Goal: Transaction & Acquisition: Purchase product/service

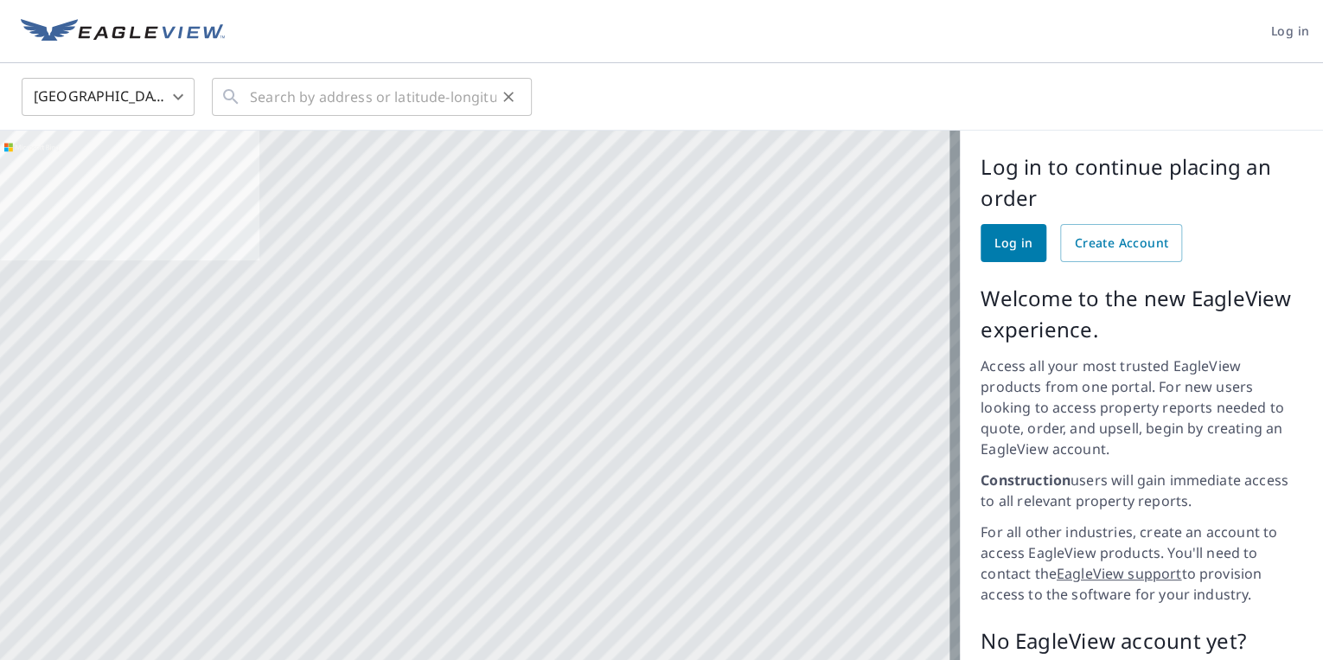
click at [231, 100] on icon at bounding box center [230, 96] width 21 height 21
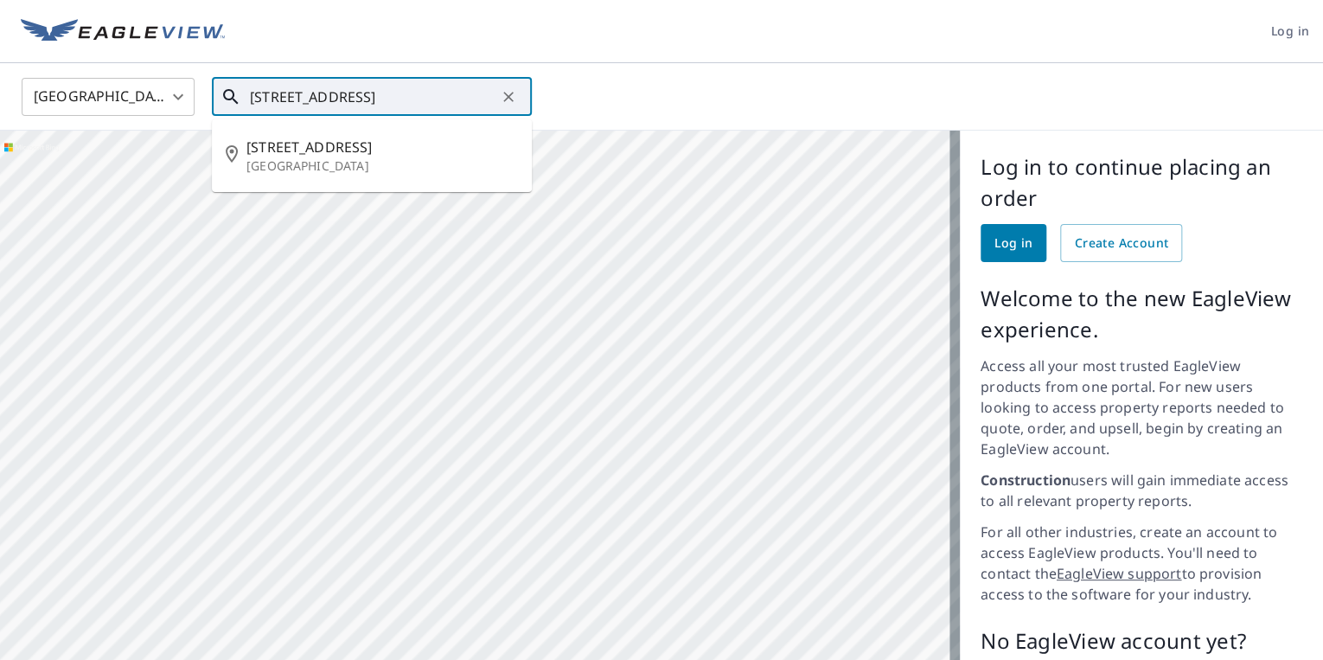
type input "[STREET_ADDRESS]"
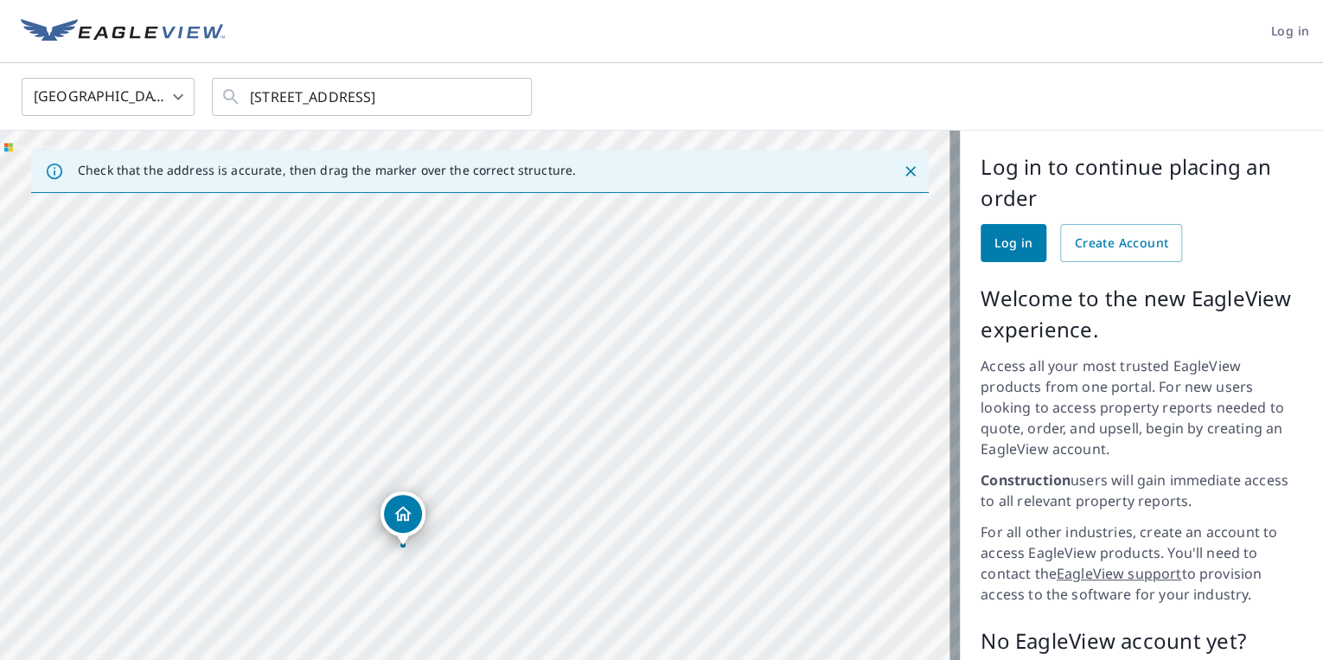
click at [428, 537] on div "[STREET_ADDRESS]" at bounding box center [480, 466] width 960 height 670
drag, startPoint x: 418, startPoint y: 544, endPoint x: 569, endPoint y: 476, distance: 166.0
click at [569, 476] on div "[STREET_ADDRESS]" at bounding box center [480, 466] width 960 height 670
drag, startPoint x: 575, startPoint y: 552, endPoint x: 598, endPoint y: 464, distance: 90.4
click at [598, 465] on div "[STREET_ADDRESS]" at bounding box center [480, 466] width 960 height 670
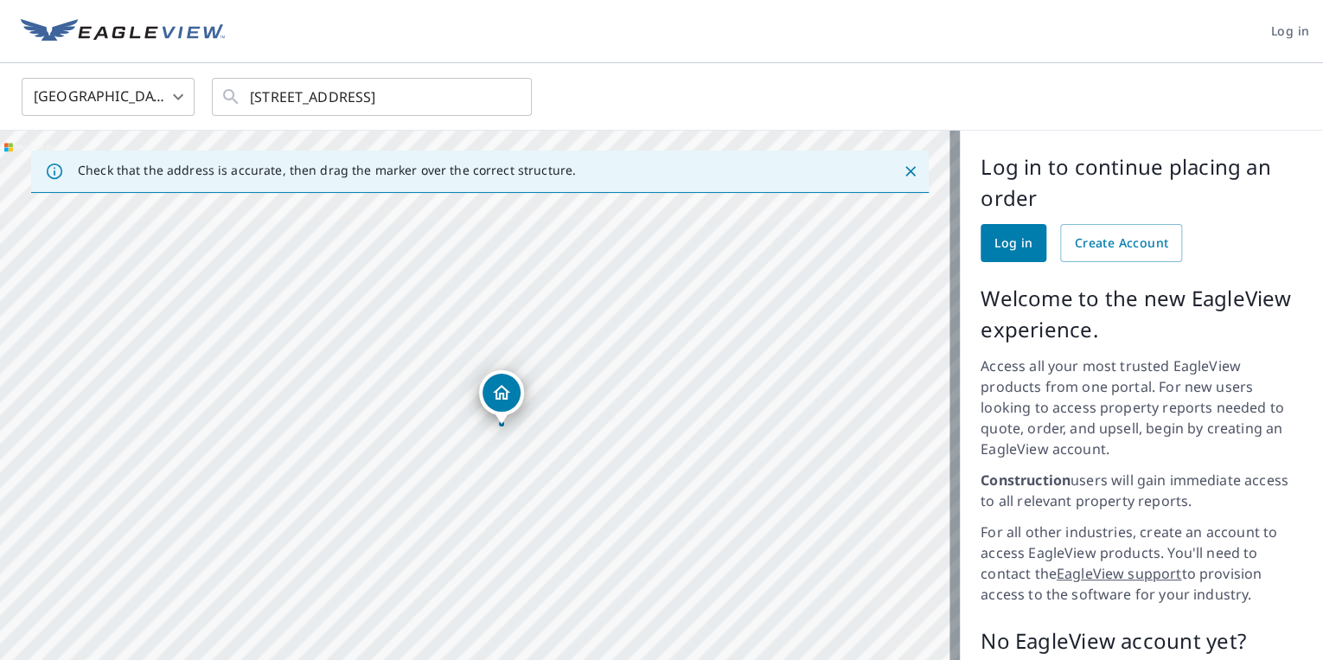
click at [504, 393] on div "[STREET_ADDRESS]" at bounding box center [480, 466] width 960 height 670
click at [493, 454] on div "[STREET_ADDRESS]" at bounding box center [480, 466] width 960 height 670
click at [1274, 29] on span "Log in" at bounding box center [1290, 32] width 38 height 22
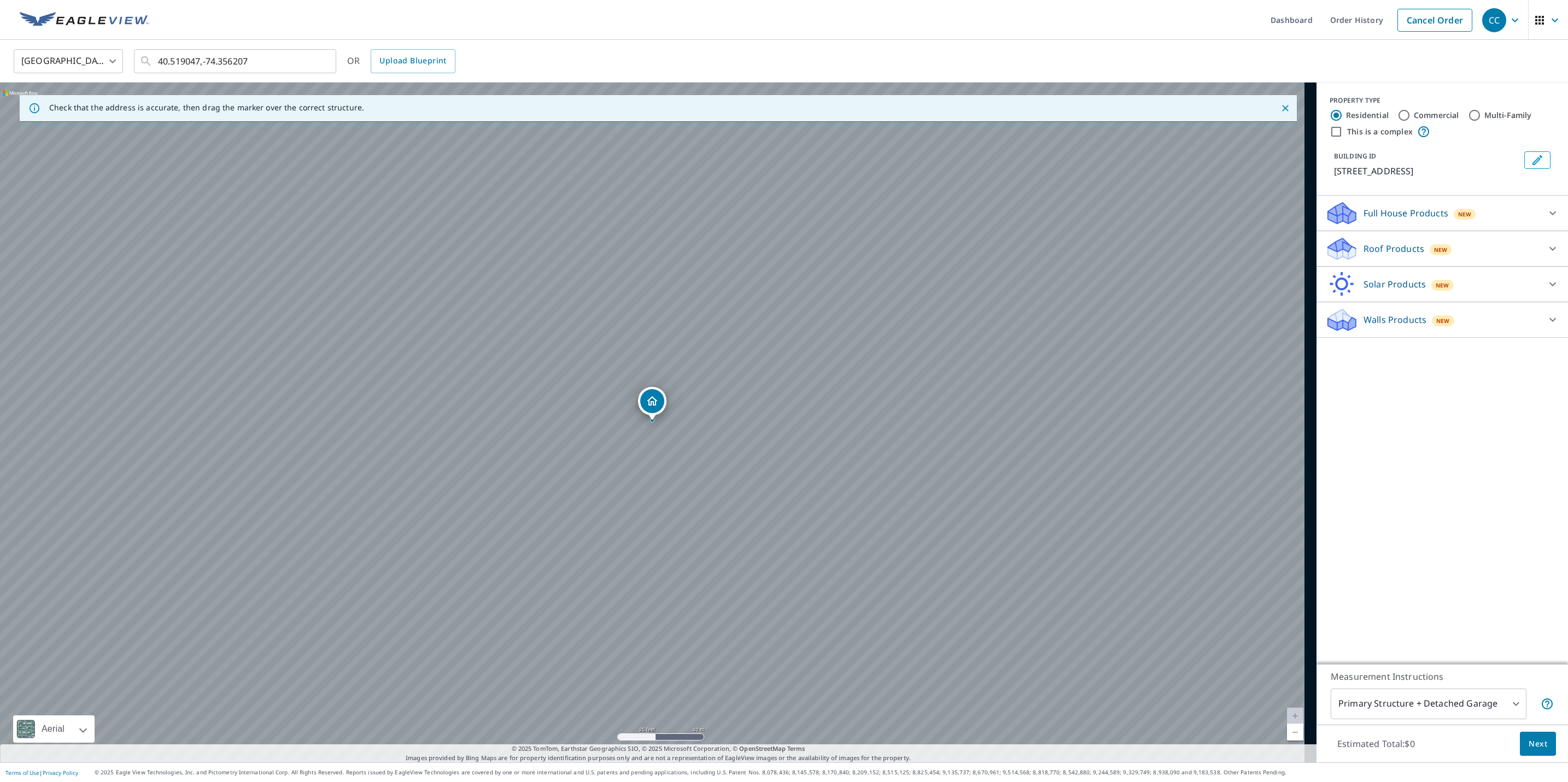
drag, startPoint x: 481, startPoint y: 607, endPoint x: -3, endPoint y: 824, distance: 530.4
click at [0, 781] on html "CC CC Dashboard Order History Cancel Order CC United States US ​ 40.519047,-74.…" at bounding box center [784, 391] width 1568 height 782
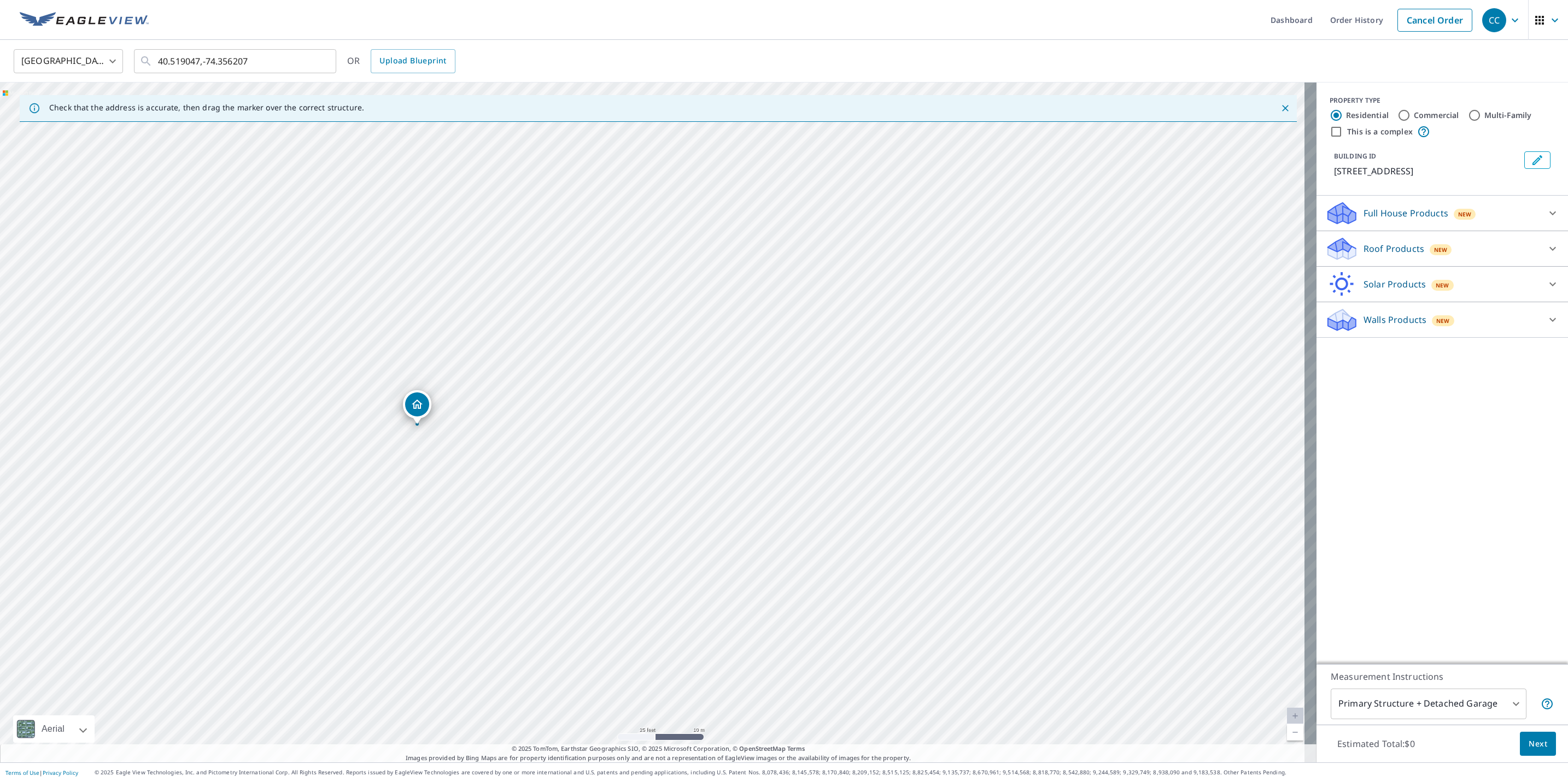
drag, startPoint x: 422, startPoint y: 507, endPoint x: 355, endPoint y: 773, distance: 274.3
click at [328, 769] on div "Dashboard Order History Cancel Order CC United States US ​ 40.519047,-74.356207…" at bounding box center [784, 391] width 1568 height 782
drag, startPoint x: 1419, startPoint y: 753, endPoint x: 1345, endPoint y: 745, distance: 74.4
click at [1345, 745] on div "Estimated Total: $0 Next" at bounding box center [1442, 743] width 252 height 39
click at [1147, 680] on div "[STREET_ADDRESS]" at bounding box center [658, 423] width 1316 height 680
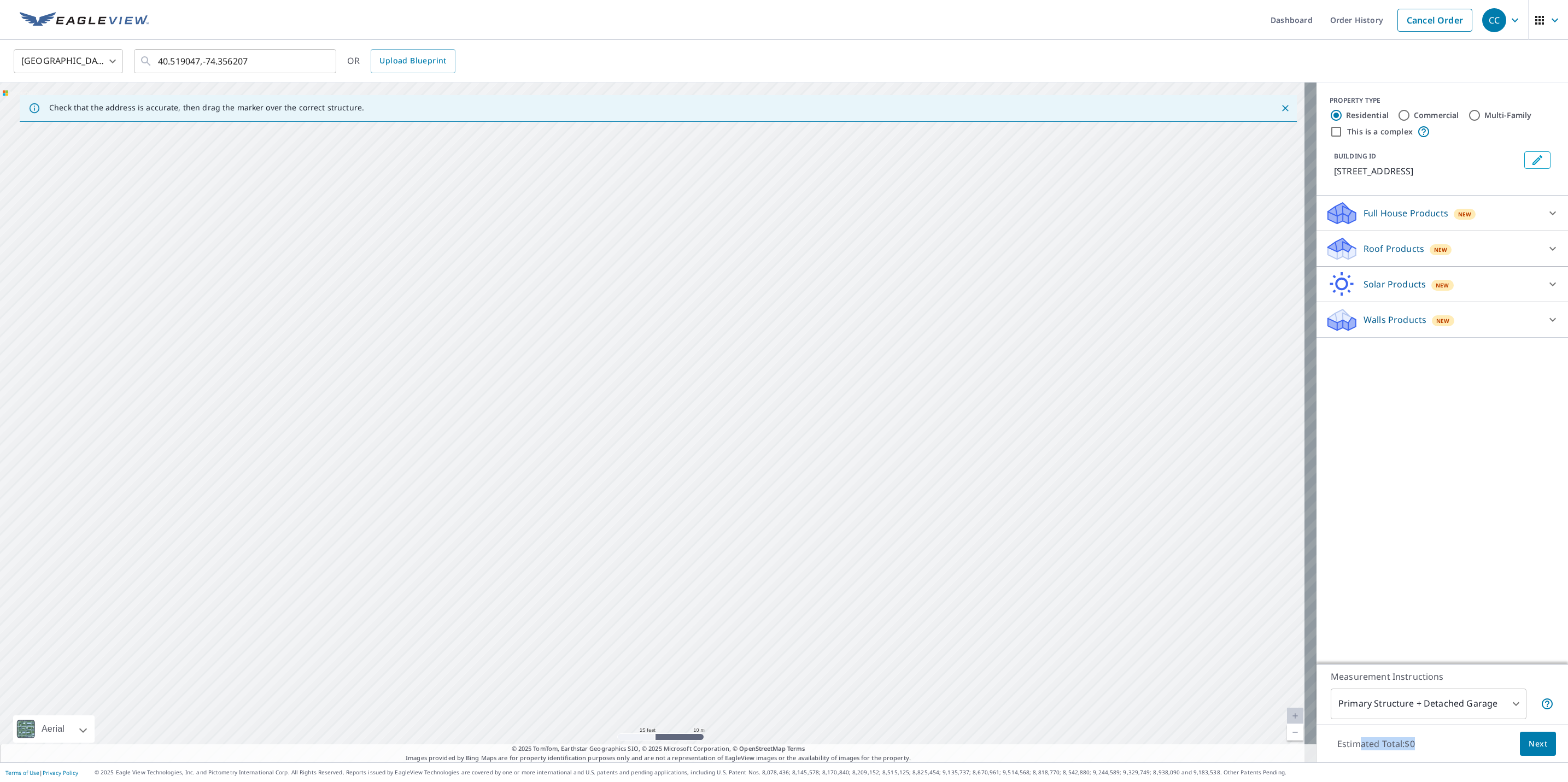
drag, startPoint x: 1100, startPoint y: 675, endPoint x: 1067, endPoint y: 672, distance: 33.1
click at [1096, 675] on div "[STREET_ADDRESS]" at bounding box center [658, 423] width 1316 height 680
drag, startPoint x: 1024, startPoint y: 668, endPoint x: 733, endPoint y: 660, distance: 291.1
click at [733, 660] on div "[STREET_ADDRESS]" at bounding box center [658, 423] width 1316 height 680
click at [1097, 376] on div "[STREET_ADDRESS]" at bounding box center [658, 423] width 1316 height 680
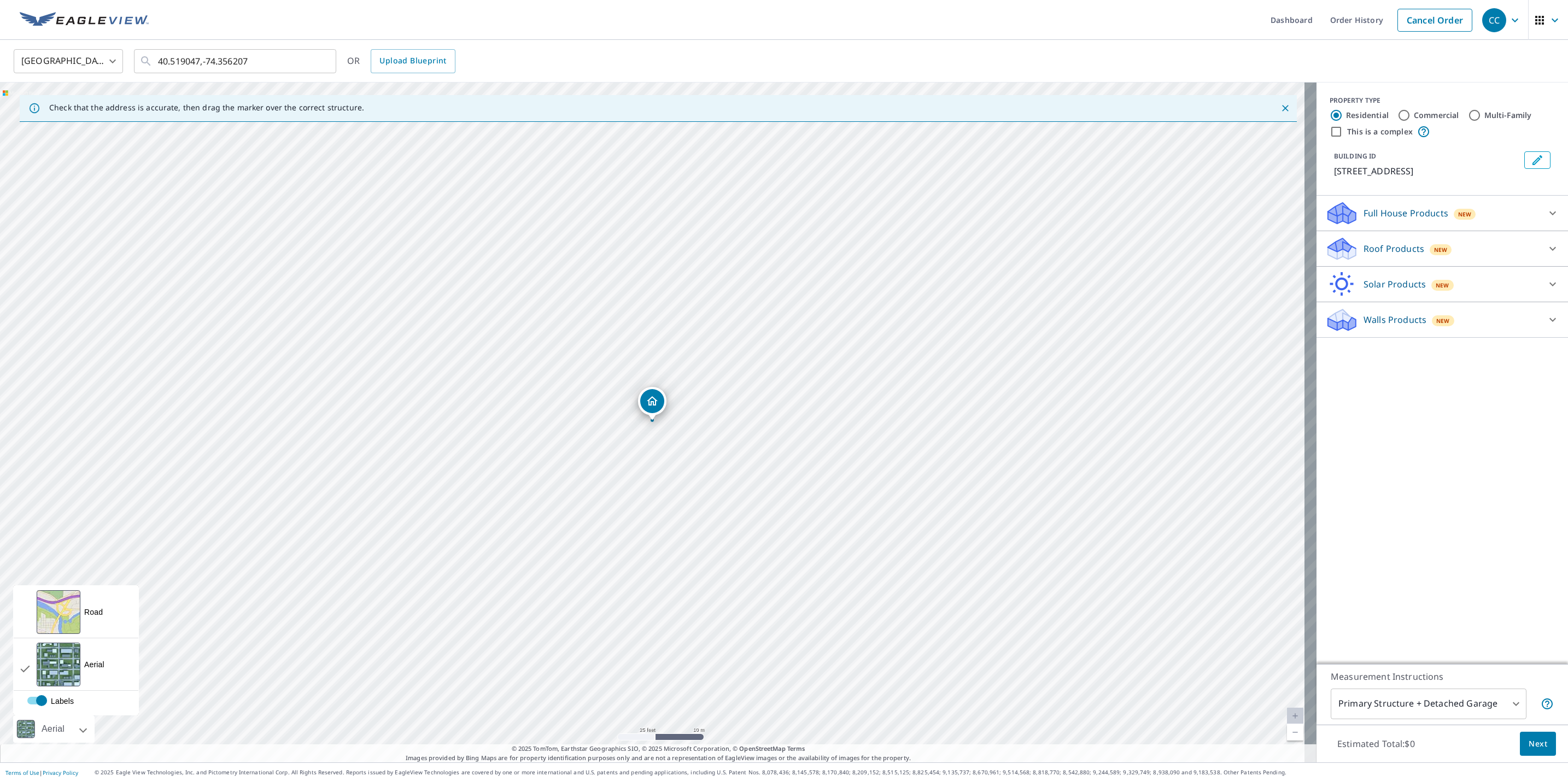
click at [77, 727] on div "Aerial" at bounding box center [54, 729] width 82 height 27
click at [71, 609] on div "View aerial and more..." at bounding box center [58, 612] width 44 height 44
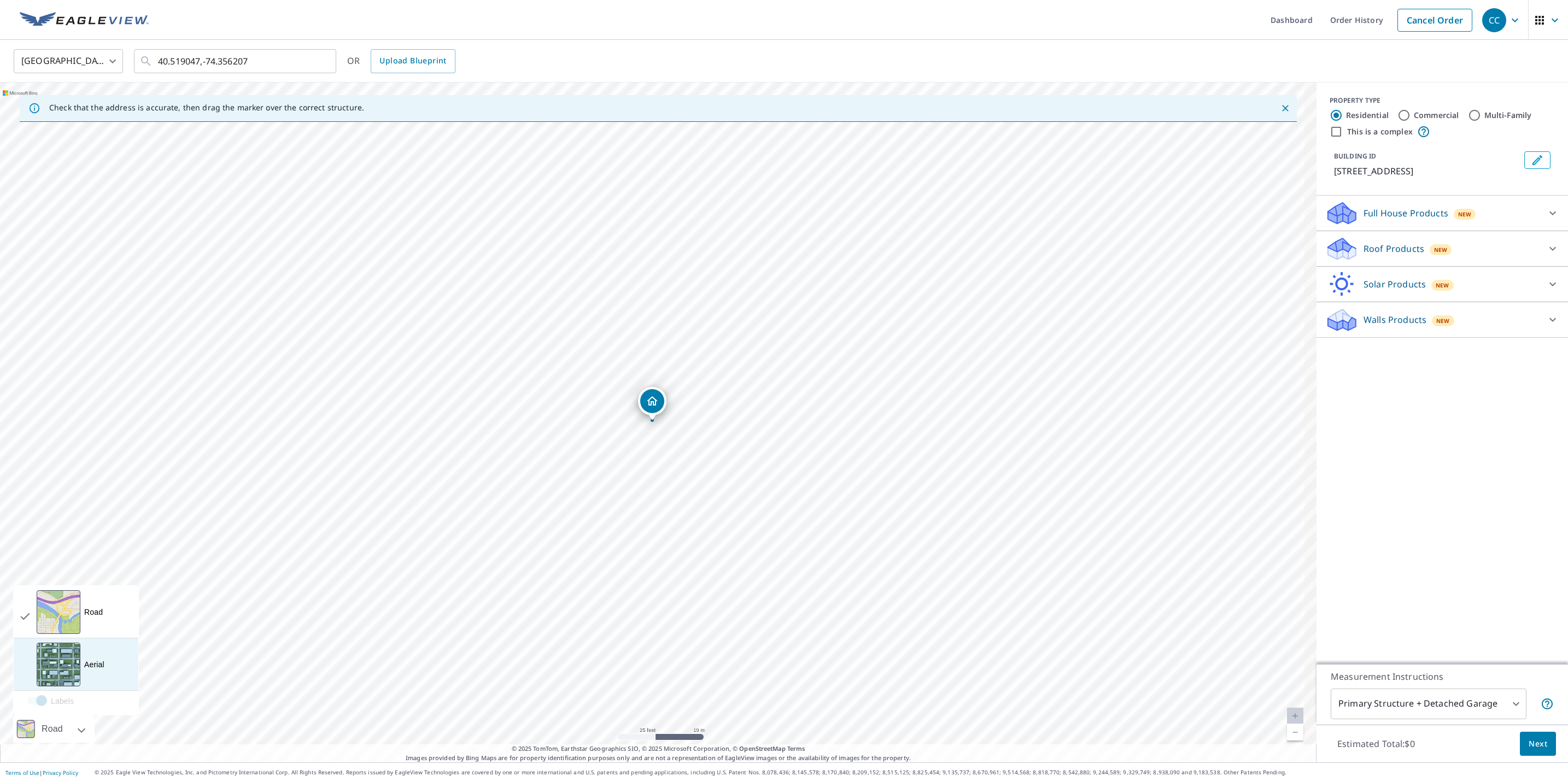
click at [64, 648] on div "View aerial and more..." at bounding box center [58, 664] width 44 height 44
